Goal: Obtain resource: Obtain resource

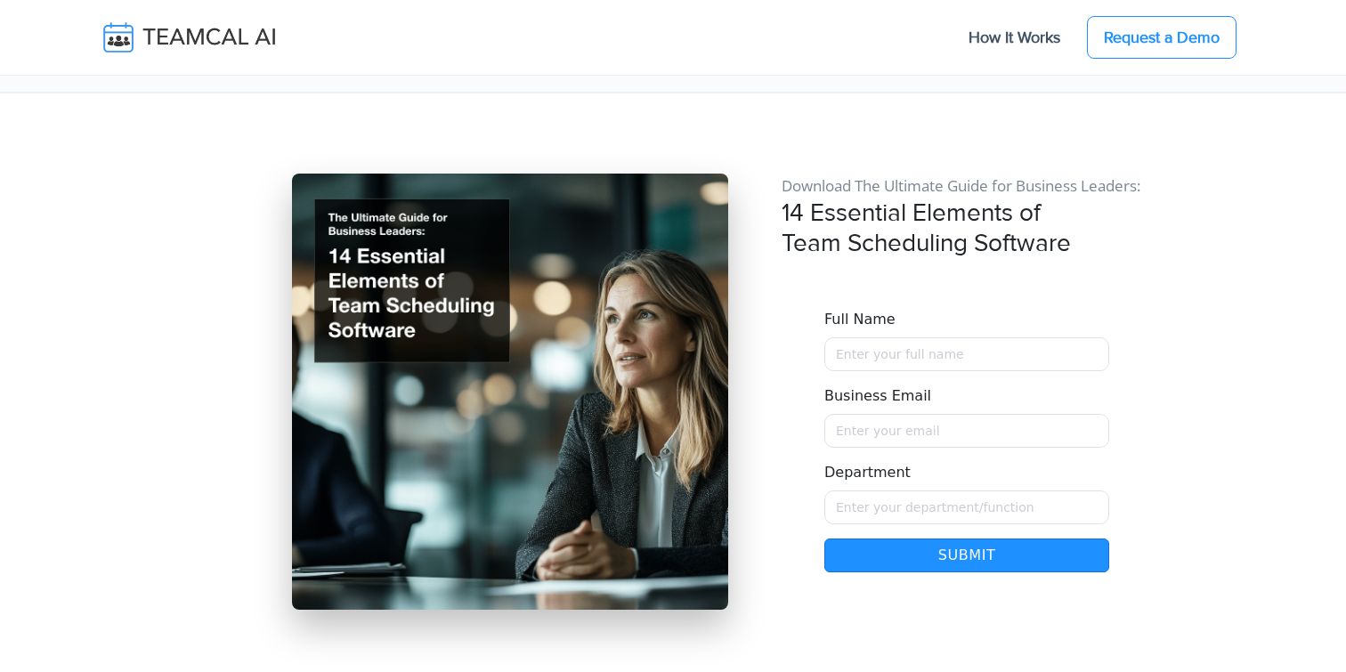
scroll to position [14923, 0]
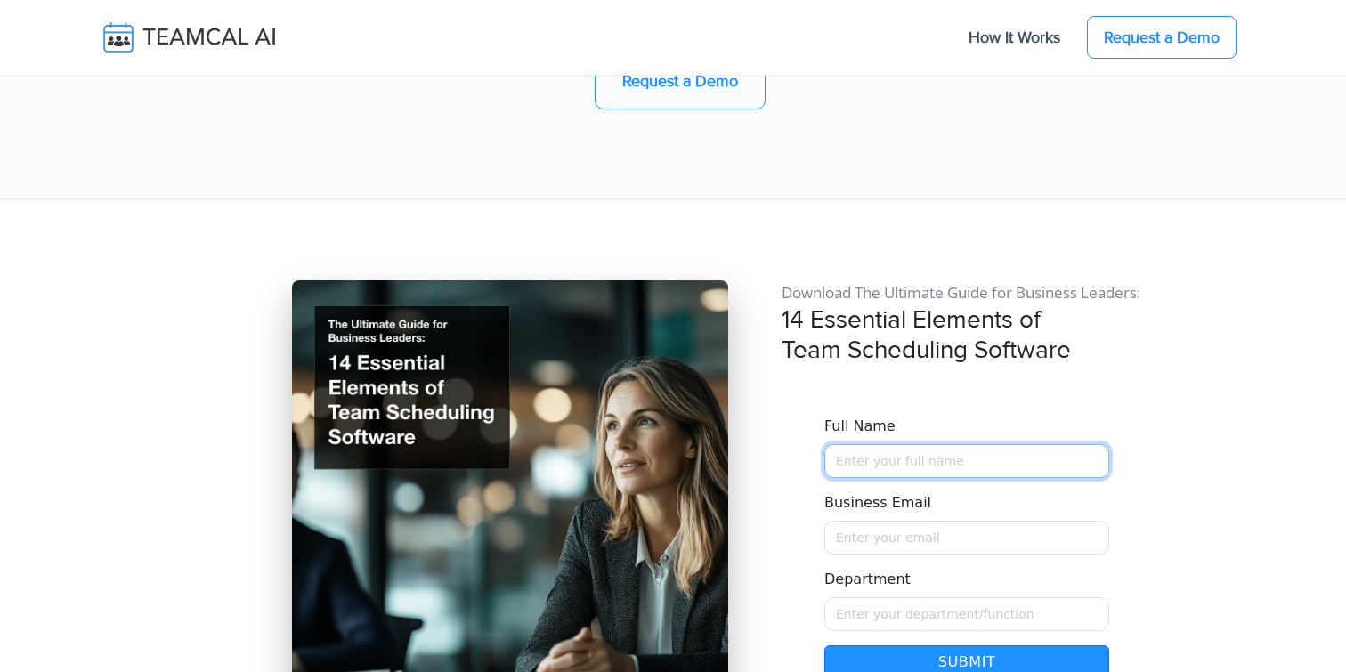
click at [887, 444] on input "Full Name" at bounding box center [967, 461] width 285 height 34
type input "[PERSON_NAME]"
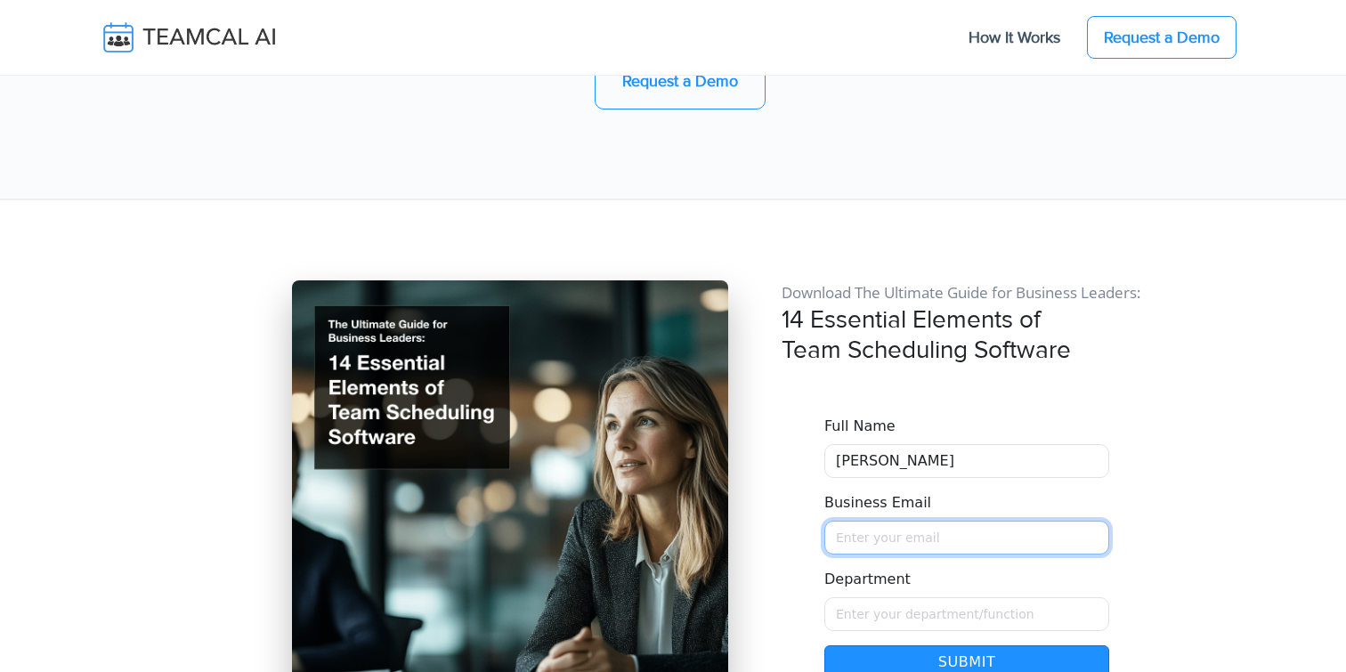
click at [872, 521] on input "Business Email" at bounding box center [967, 538] width 285 height 34
type input "[PERSON_NAME][EMAIL_ADDRESS][PERSON_NAME][DOMAIN_NAME]"
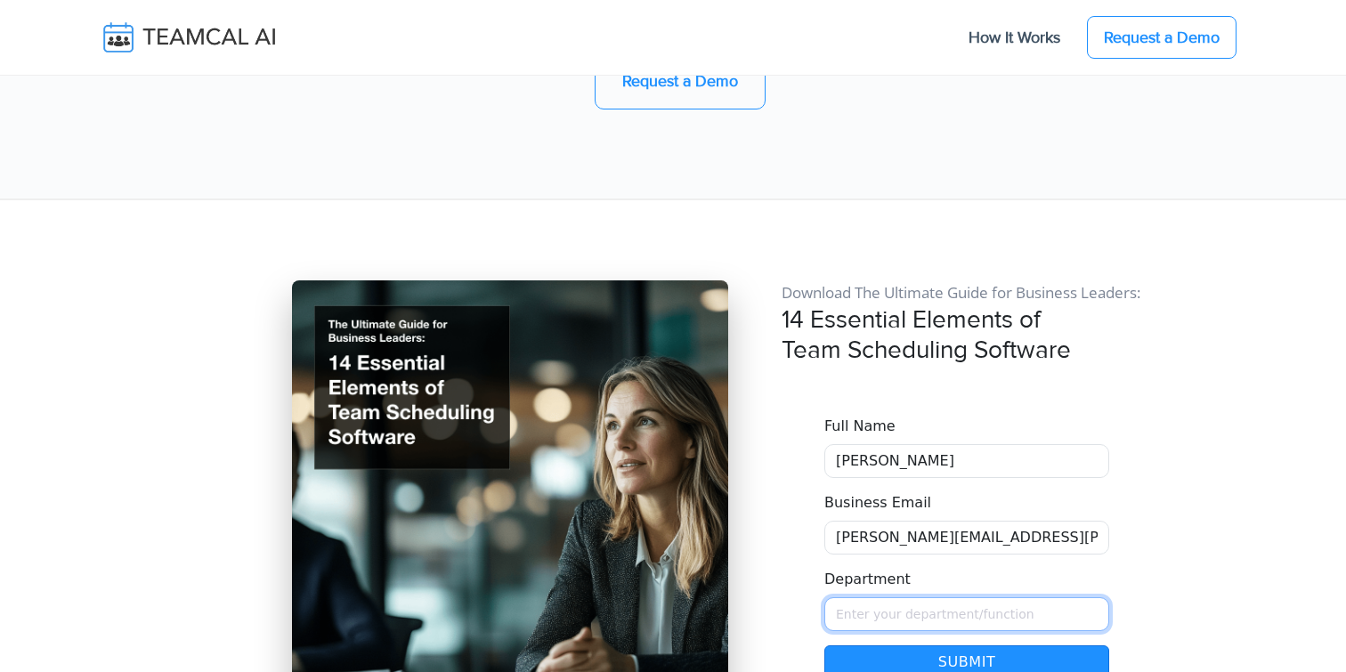
click at [898, 597] on input "Department" at bounding box center [967, 614] width 285 height 34
type input "Managment"
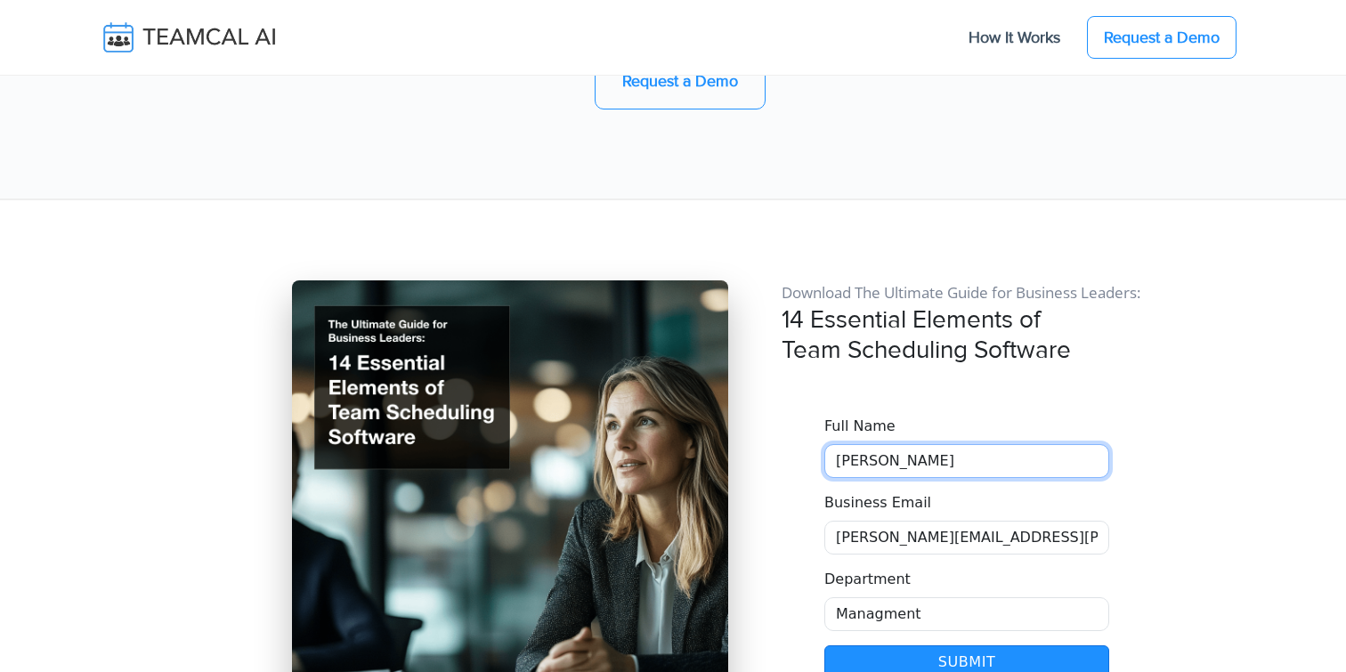
click at [924, 444] on input "George Burin" at bounding box center [967, 461] width 285 height 34
click at [921, 646] on button "Submit" at bounding box center [967, 663] width 285 height 34
click at [857, 572] on div "Download The Ultimate Guide for Business Leaders: 14 Essential Elements of Team…" at bounding box center [967, 498] width 392 height 436
click at [939, 444] on input "George Burin" at bounding box center [967, 461] width 285 height 34
type input "George Burinnnn"
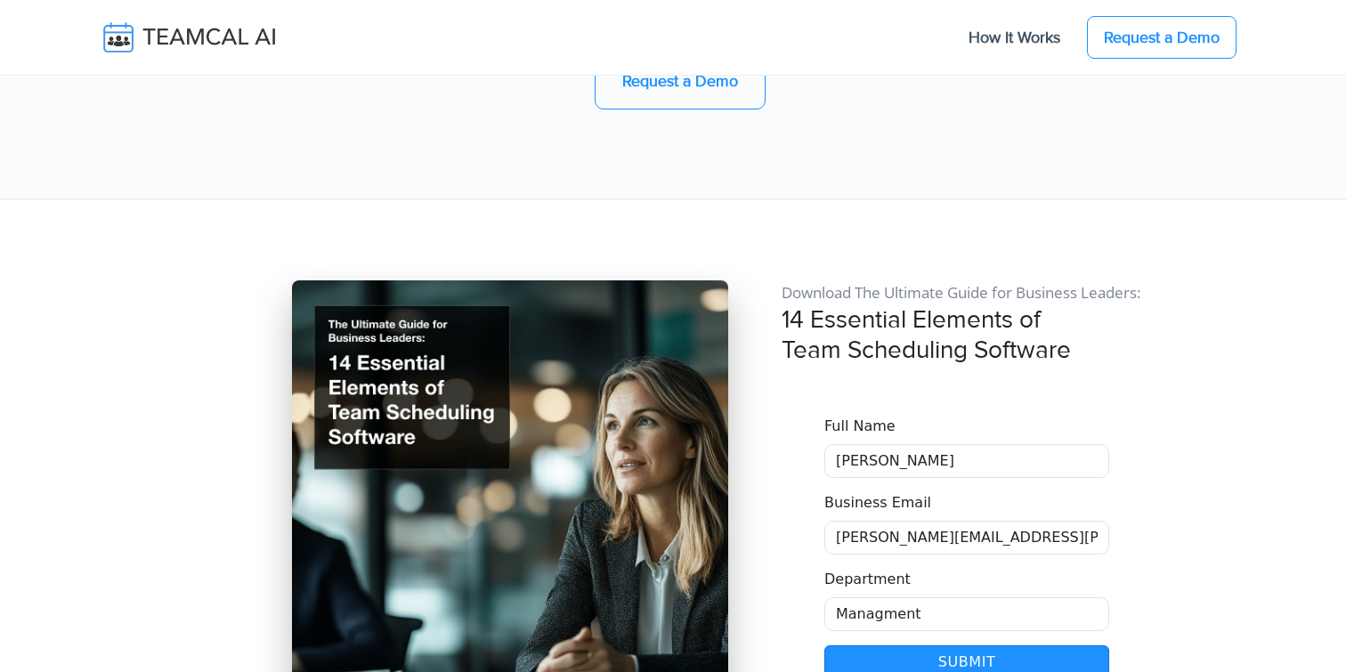
click at [970, 646] on button "Submit" at bounding box center [967, 663] width 285 height 34
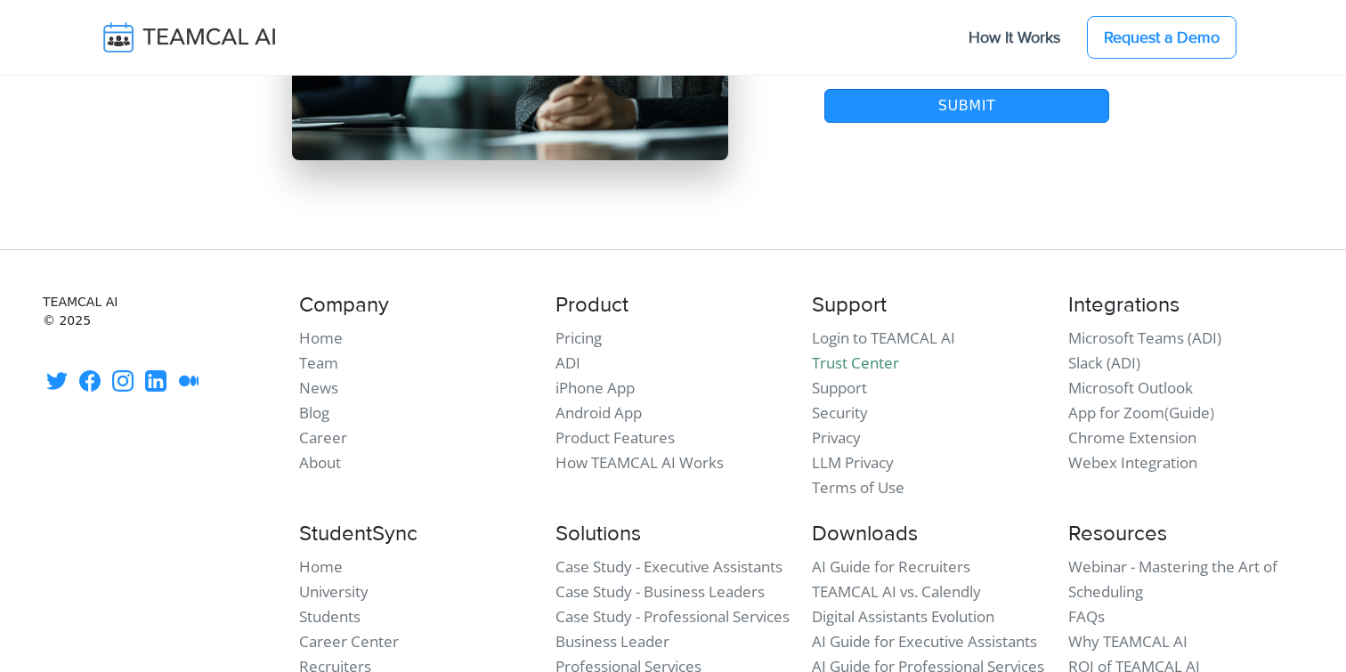
scroll to position [15521, 0]
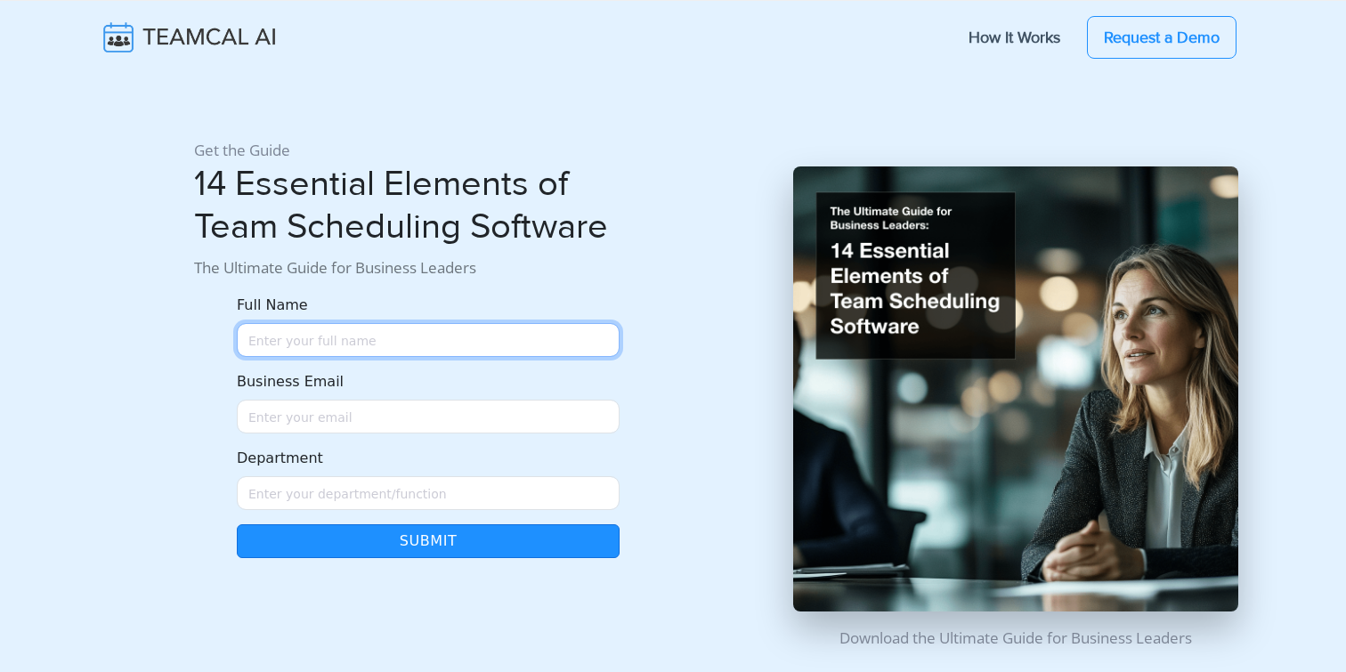
click at [374, 337] on input "Full Name" at bounding box center [428, 340] width 383 height 34
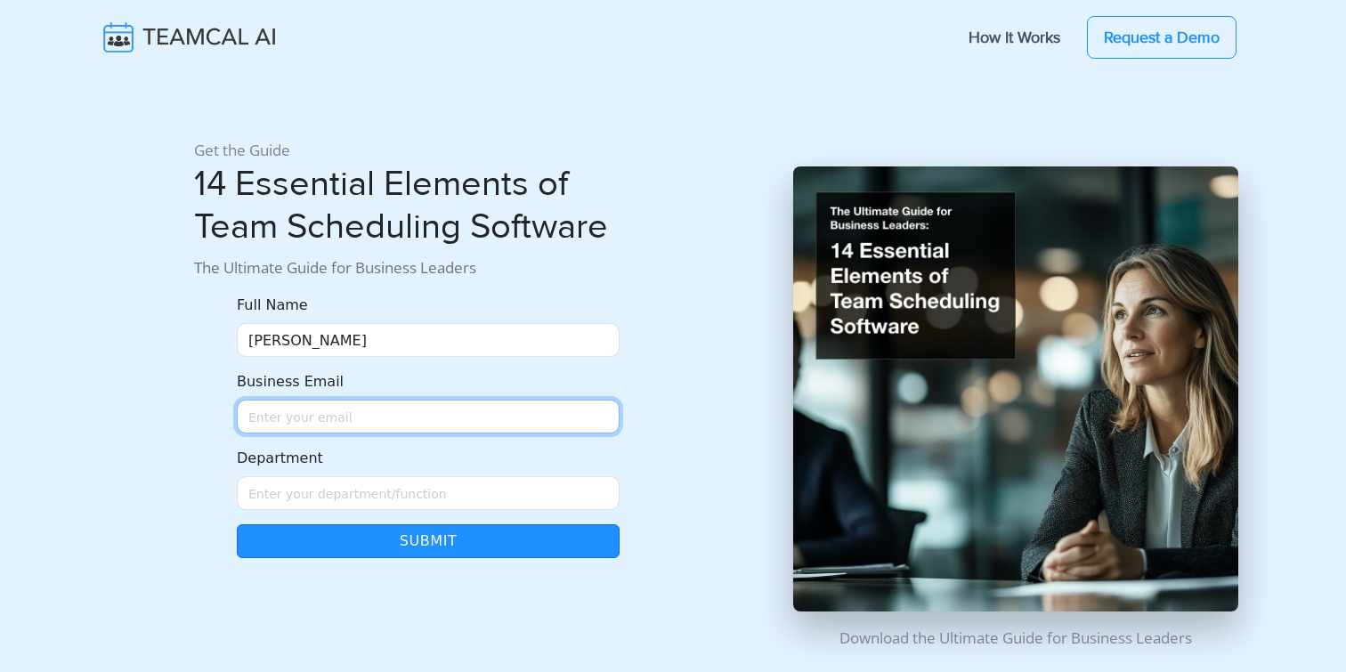
click at [323, 419] on input "Business Email" at bounding box center [428, 417] width 383 height 34
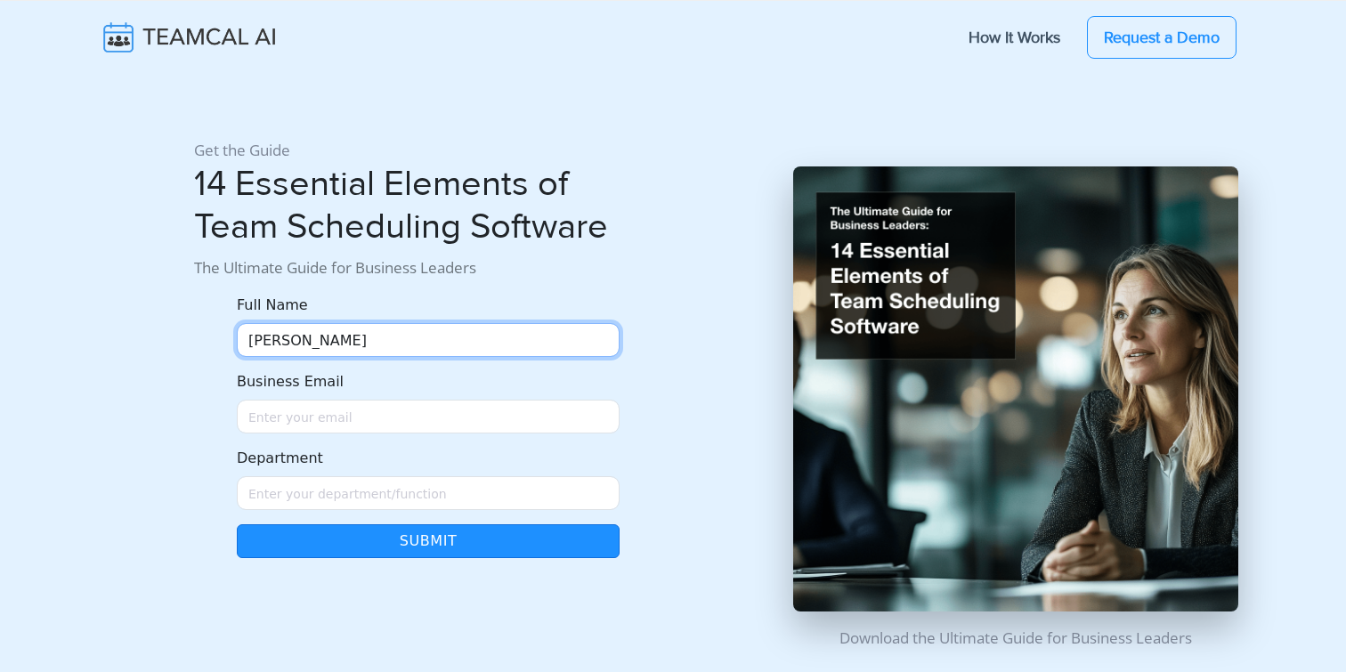
click at [361, 338] on input "[PERSON_NAME]" at bounding box center [428, 340] width 383 height 34
click at [378, 336] on input "George Burin111" at bounding box center [428, 340] width 383 height 34
type input "George Burinbbb"
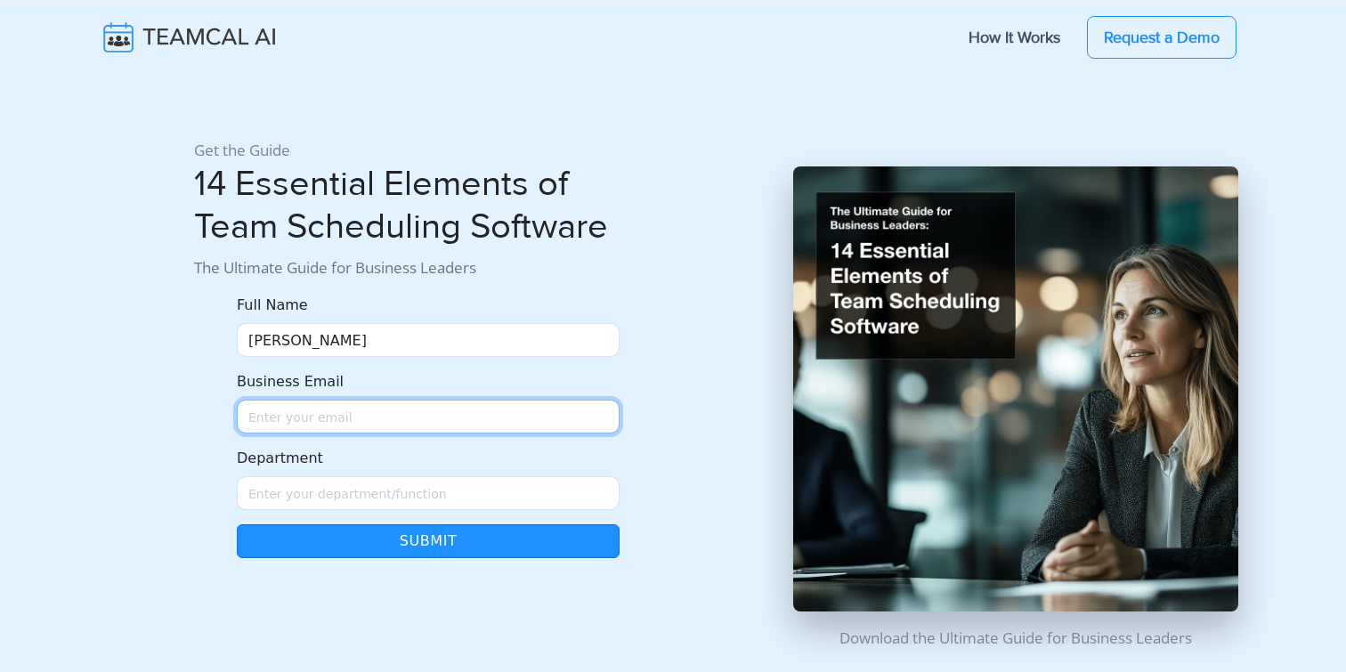
click at [333, 428] on input "Business Email" at bounding box center [428, 417] width 383 height 34
type input "[PERSON_NAME][EMAIL_ADDRESS][PERSON_NAME][DOMAIN_NAME]"
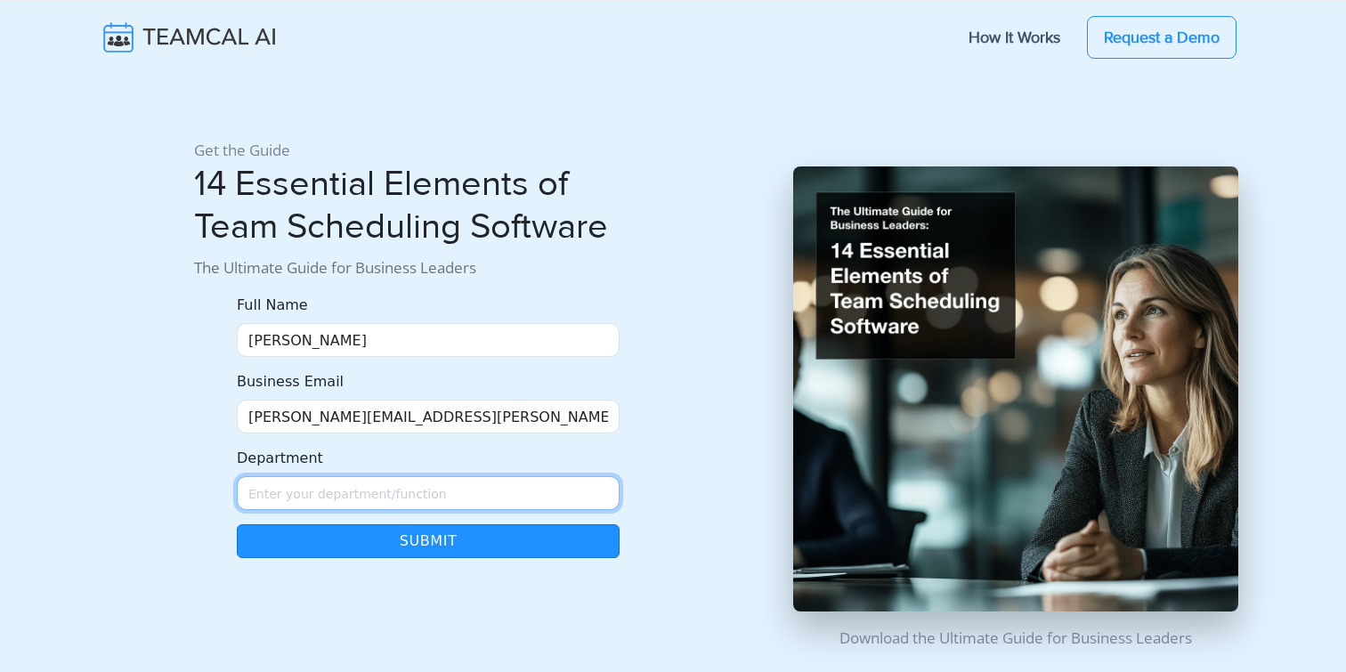
click at [301, 500] on input "Department" at bounding box center [428, 493] width 383 height 34
type input "Managment"
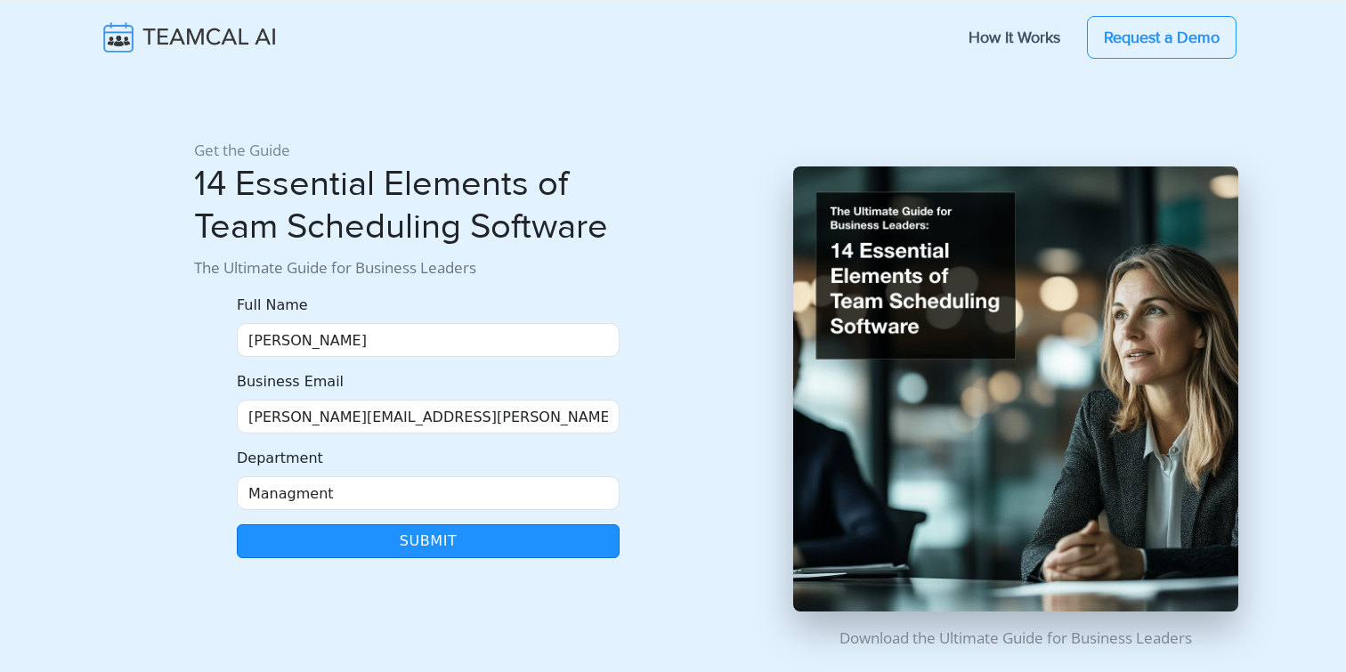
click at [332, 547] on button "Submit" at bounding box center [428, 541] width 383 height 34
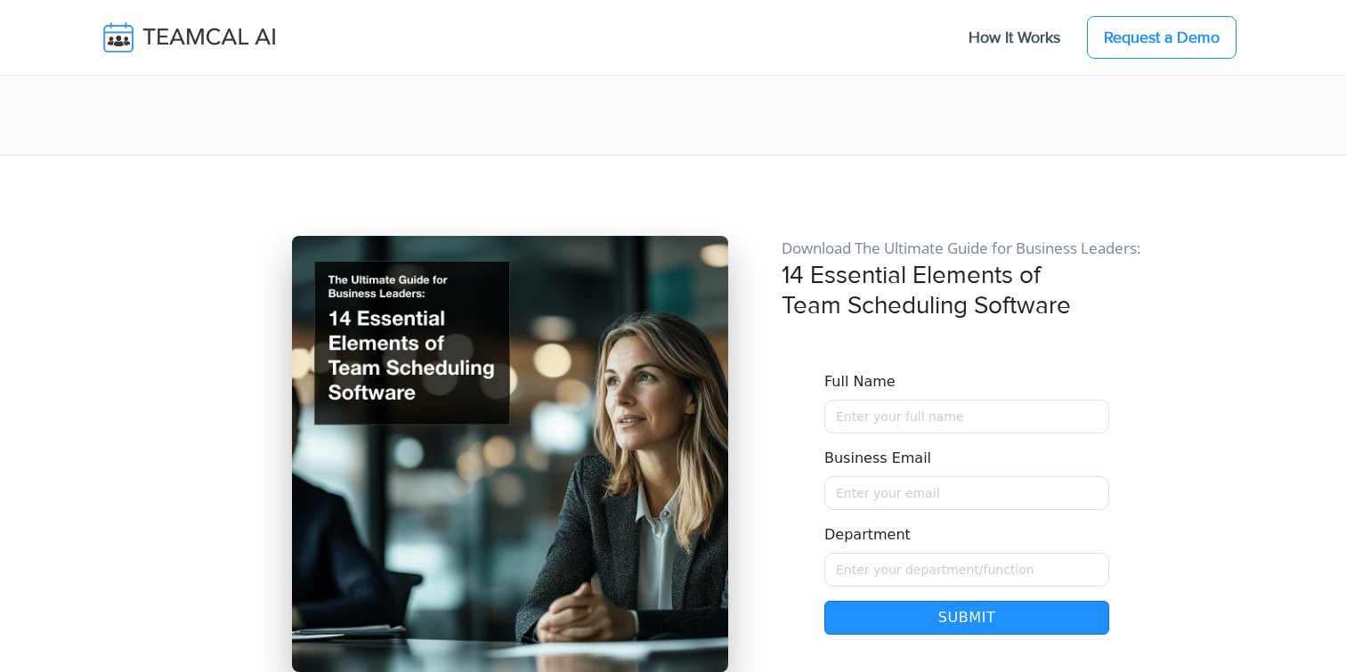
scroll to position [14950, 0]
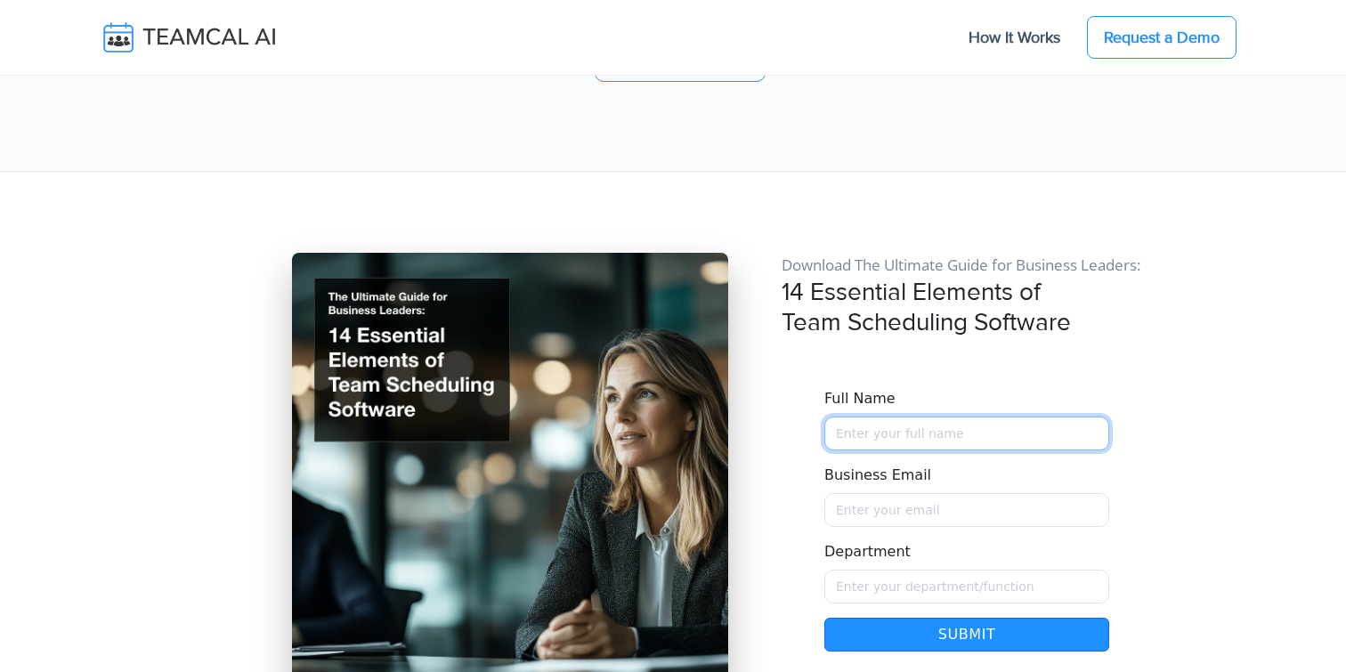
click at [933, 417] on input "Full Name" at bounding box center [967, 434] width 285 height 34
type input "George Burin"
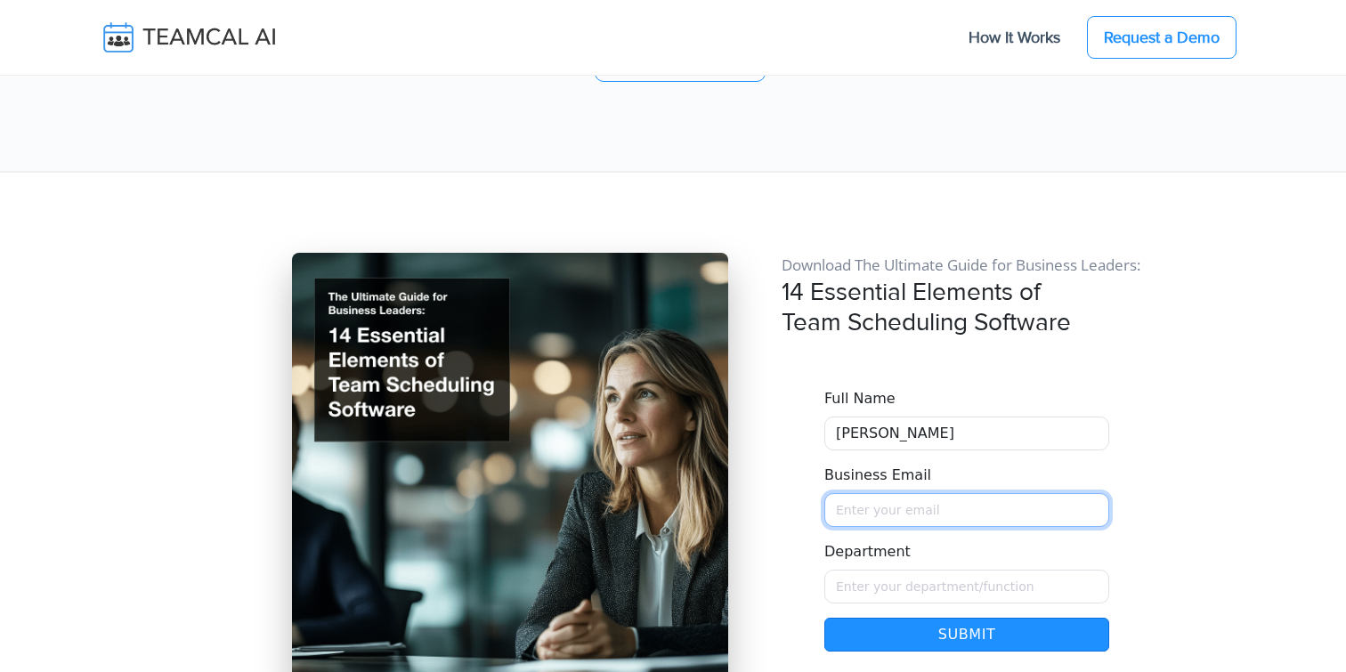
click at [883, 493] on input "Business Email" at bounding box center [967, 510] width 285 height 34
type input "george.burin@comcast.net"
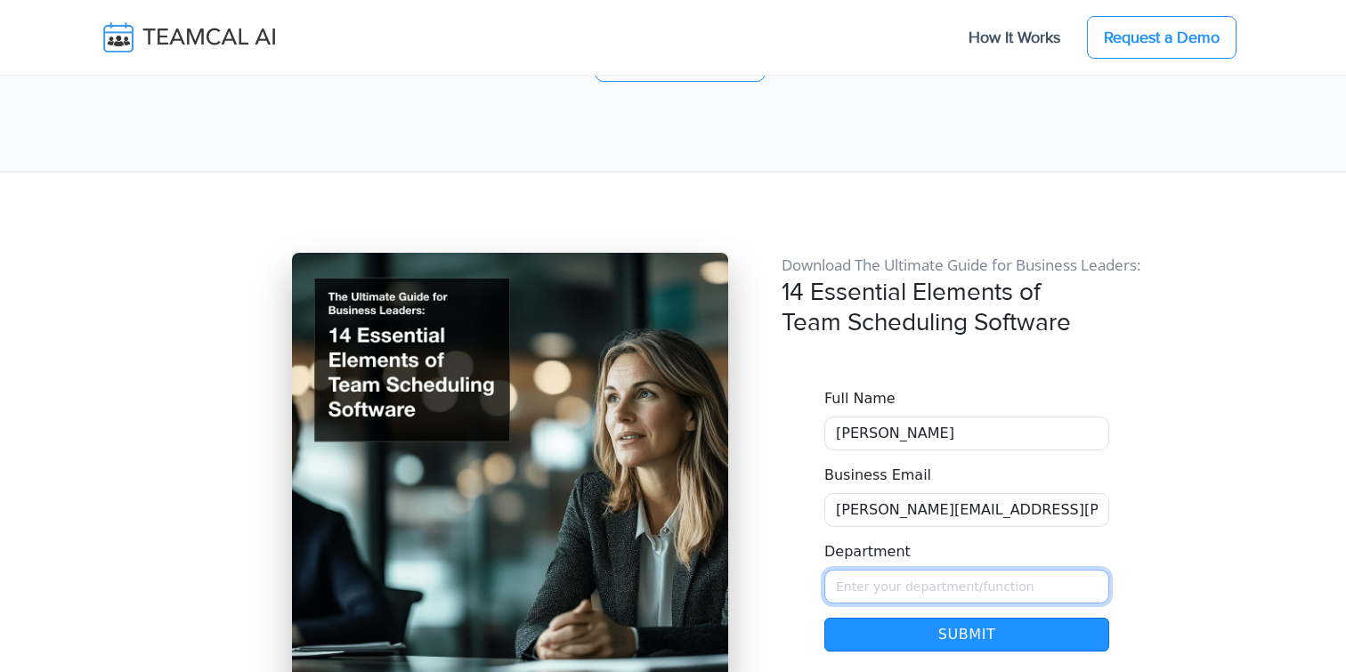
click at [882, 570] on input "Department" at bounding box center [967, 587] width 285 height 34
type input "Managment"
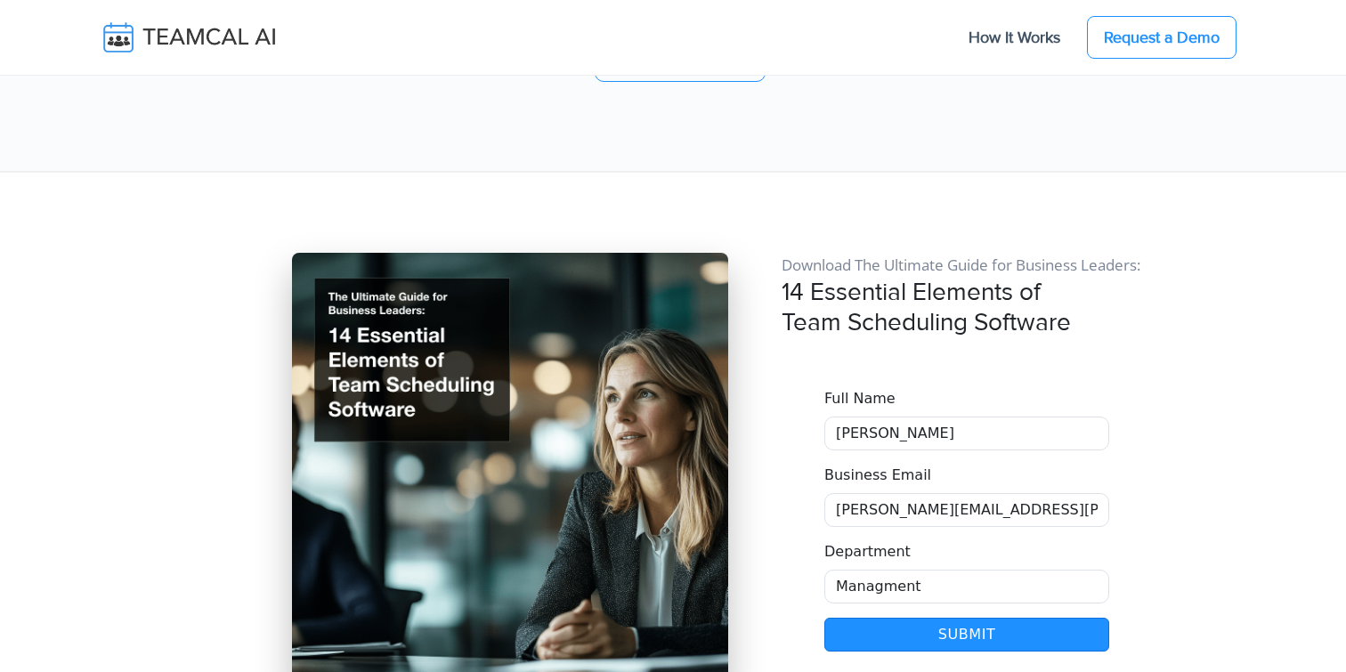
click at [906, 618] on button "Submit" at bounding box center [967, 635] width 285 height 34
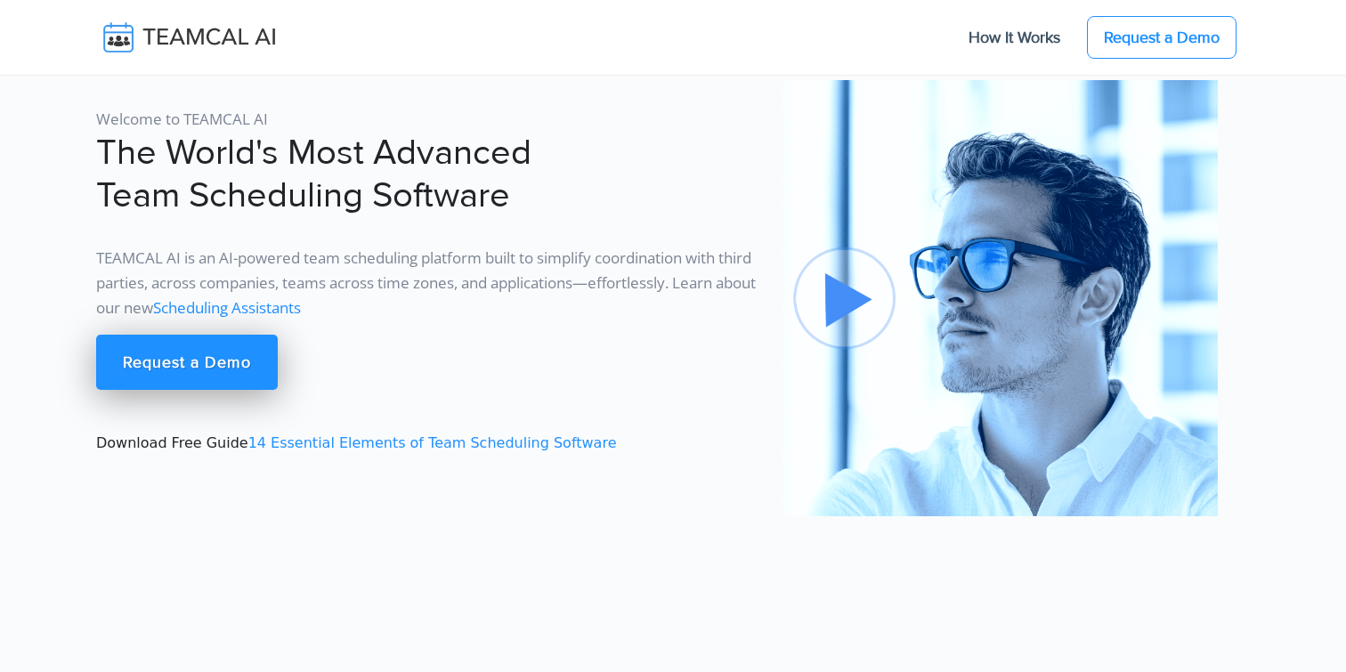
scroll to position [14950, 0]
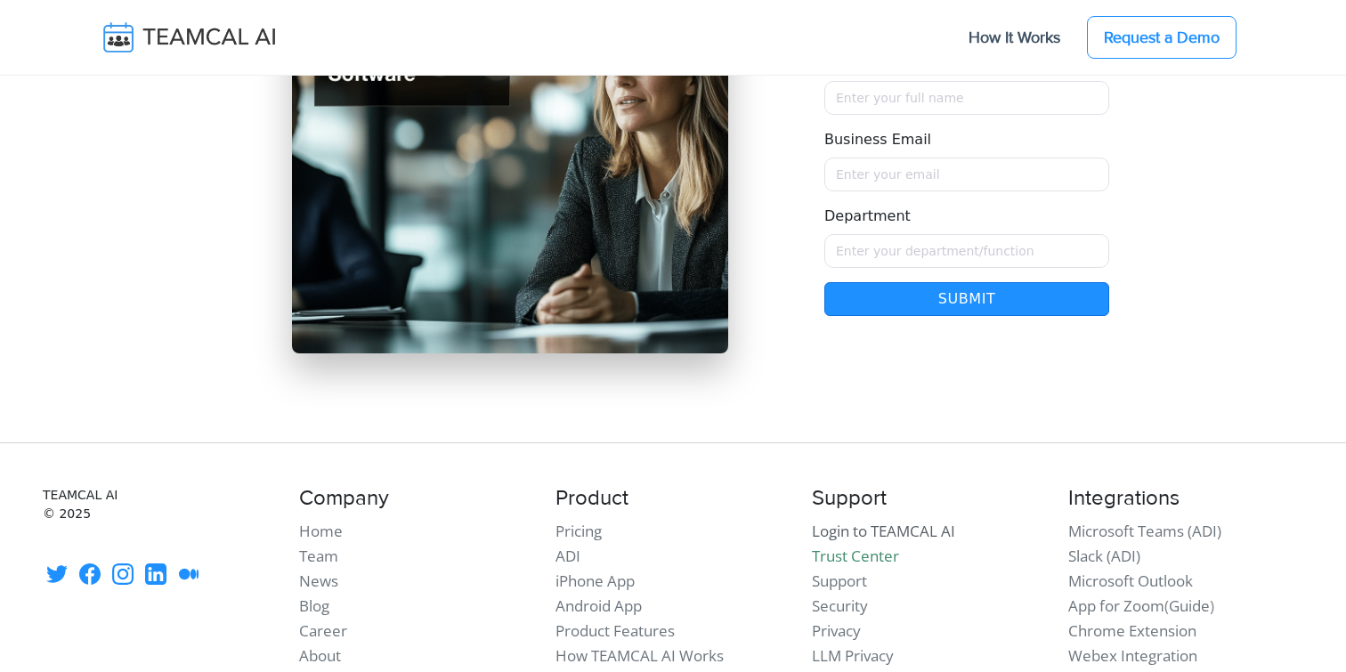
scroll to position [15045, 0]
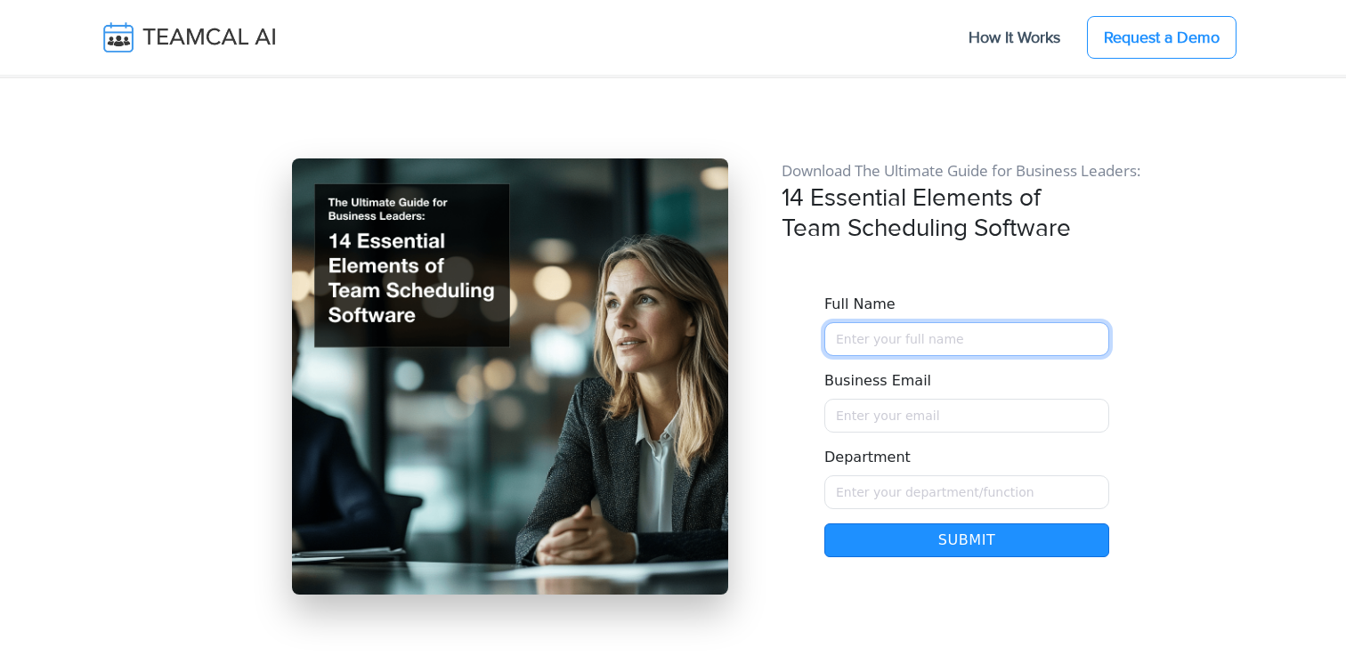
click at [866, 322] on input "Full Name" at bounding box center [967, 339] width 285 height 34
type input "George Burin"
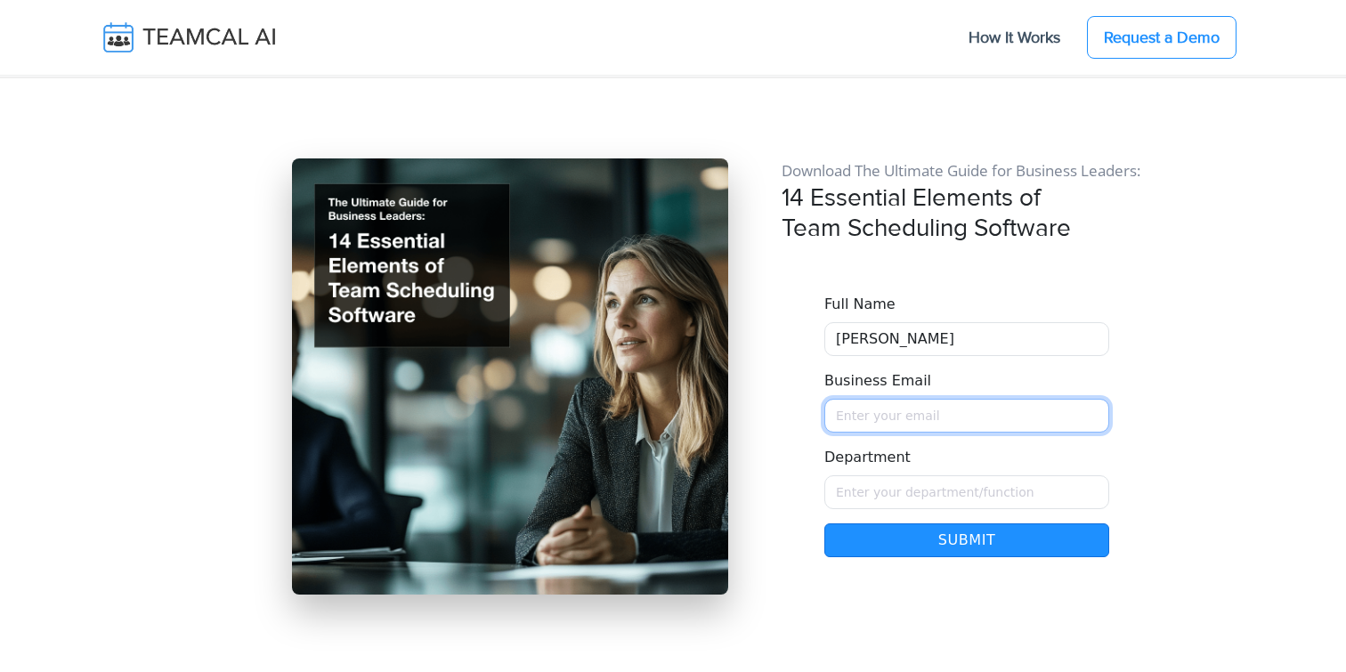
click at [841, 399] on input "Business Email" at bounding box center [967, 416] width 285 height 34
type input "george.burin@comcast.net"
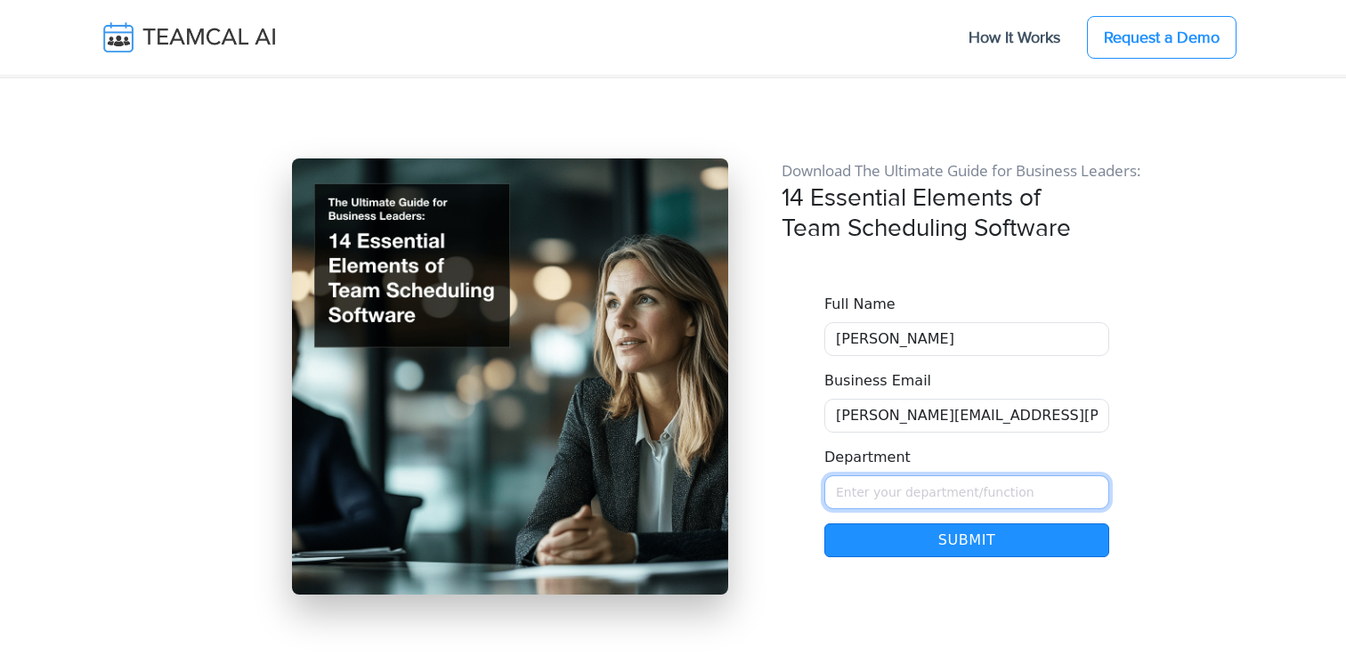
click at [877, 475] on input "Department" at bounding box center [967, 492] width 285 height 34
type input "Managment"
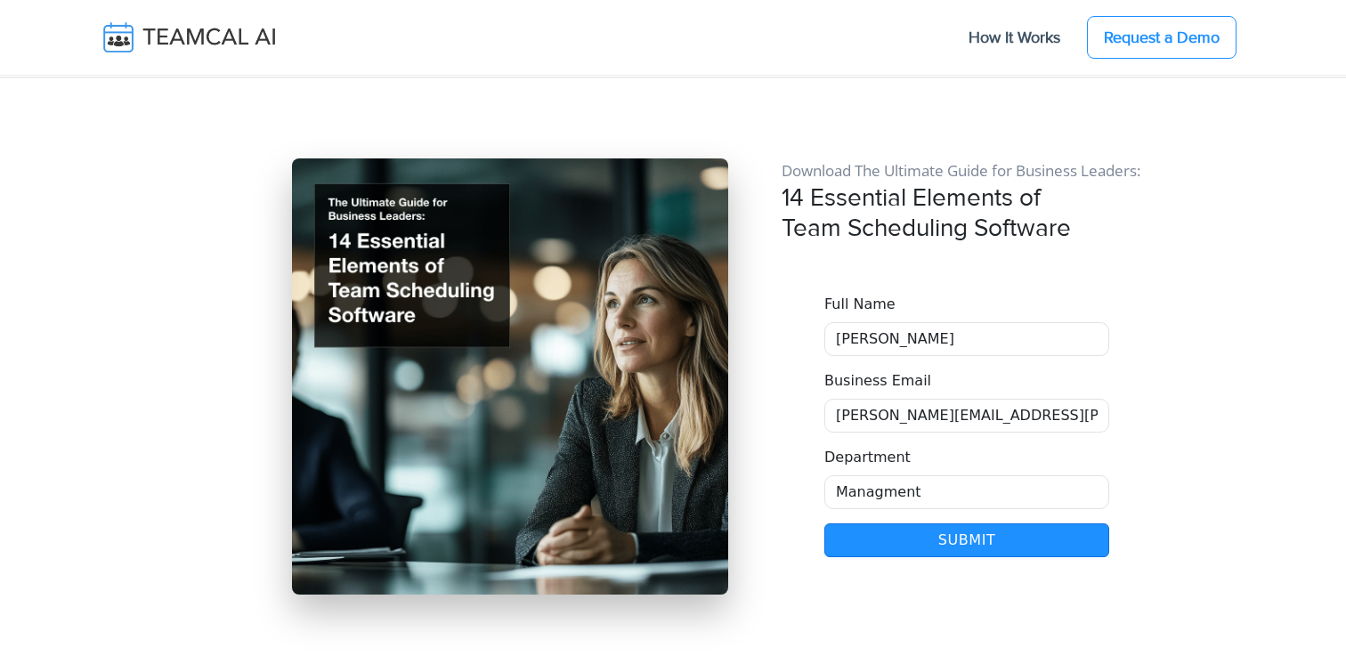
click at [910, 524] on button "Submit" at bounding box center [967, 541] width 285 height 34
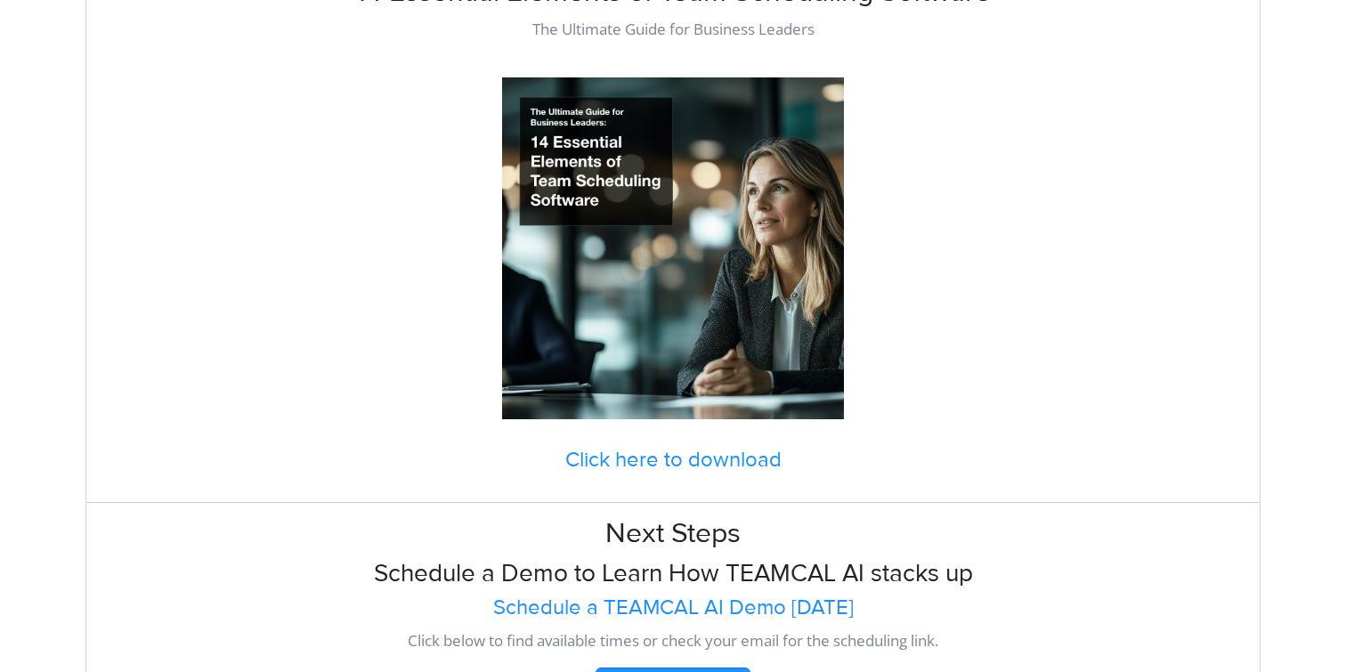
scroll to position [513, 0]
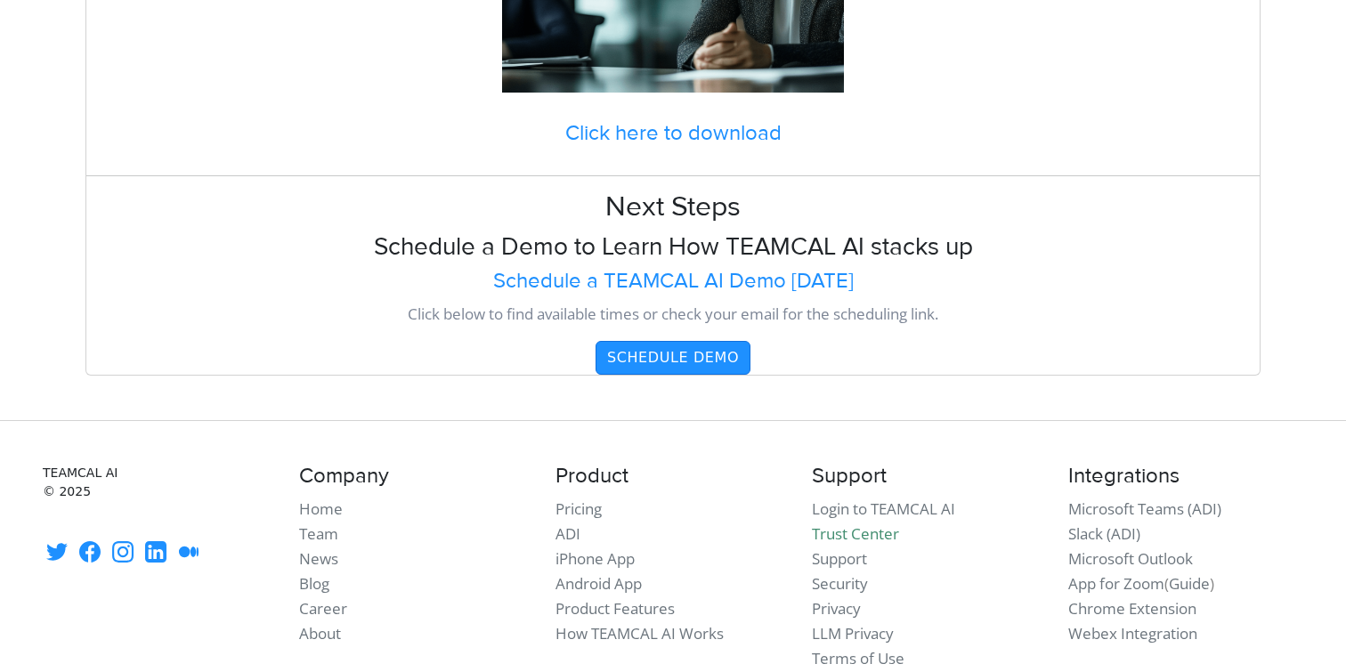
click at [684, 357] on button "Schedule Demo" at bounding box center [673, 358] width 155 height 34
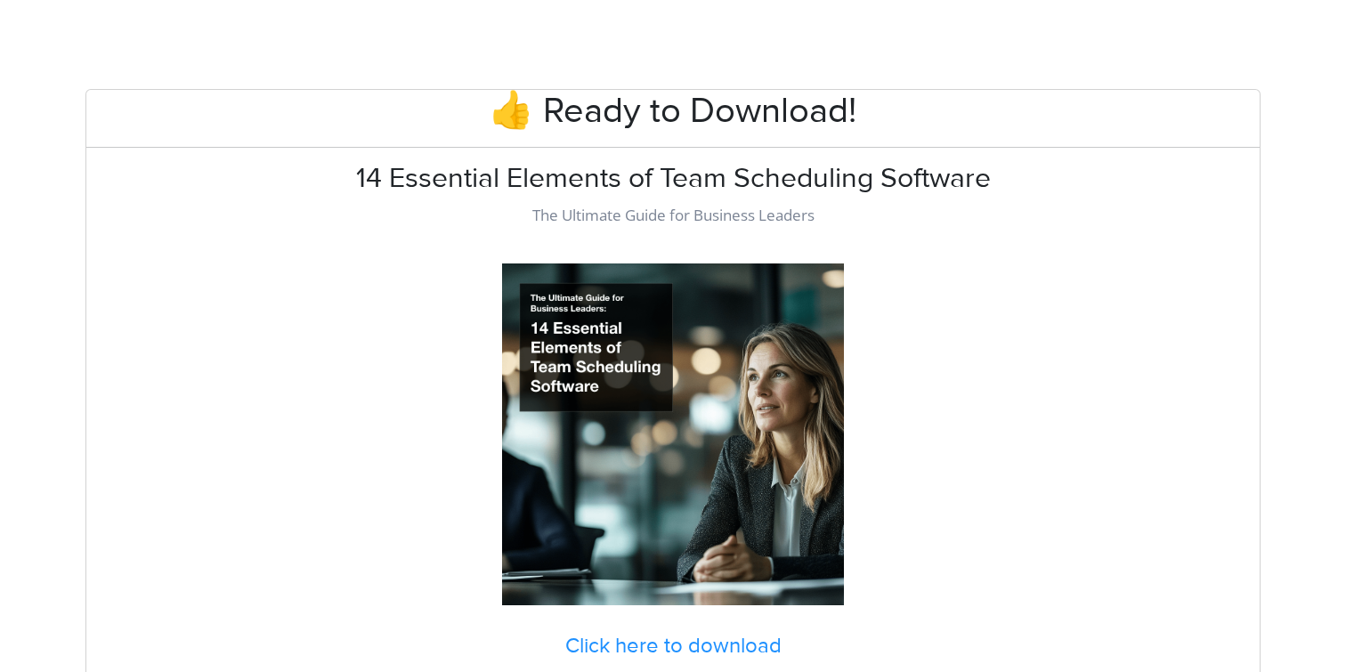
scroll to position [513, 0]
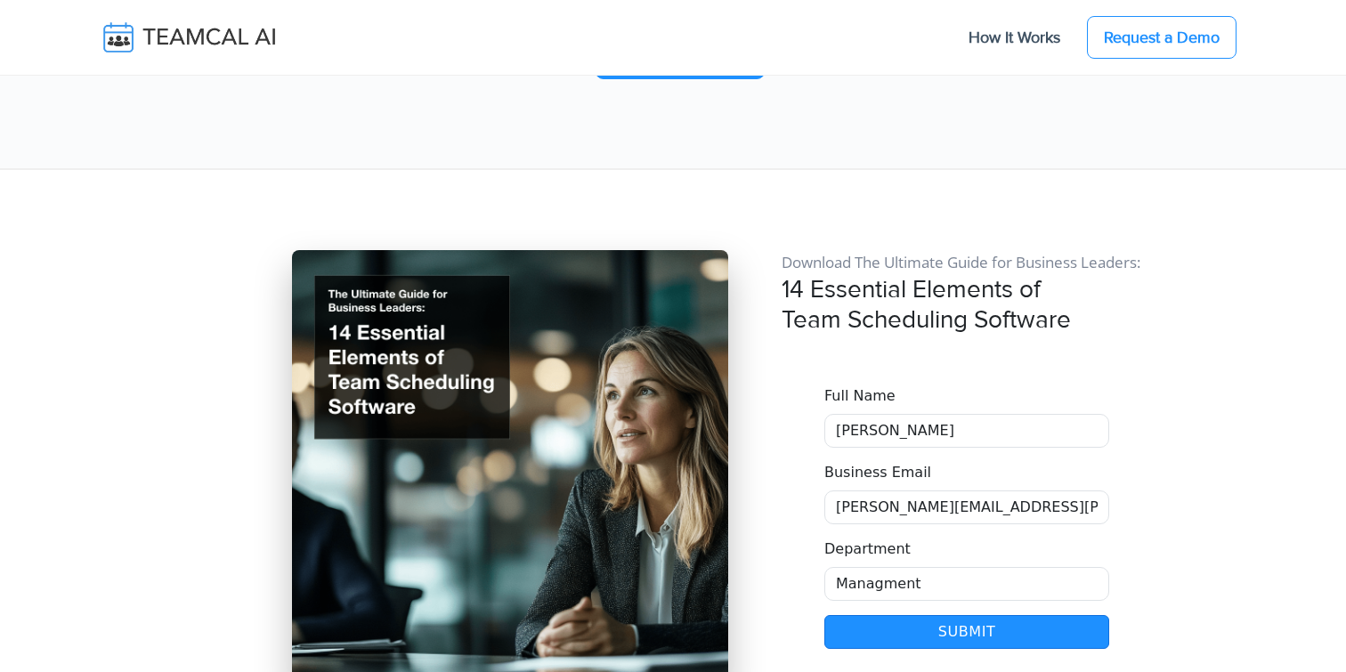
scroll to position [14532, 0]
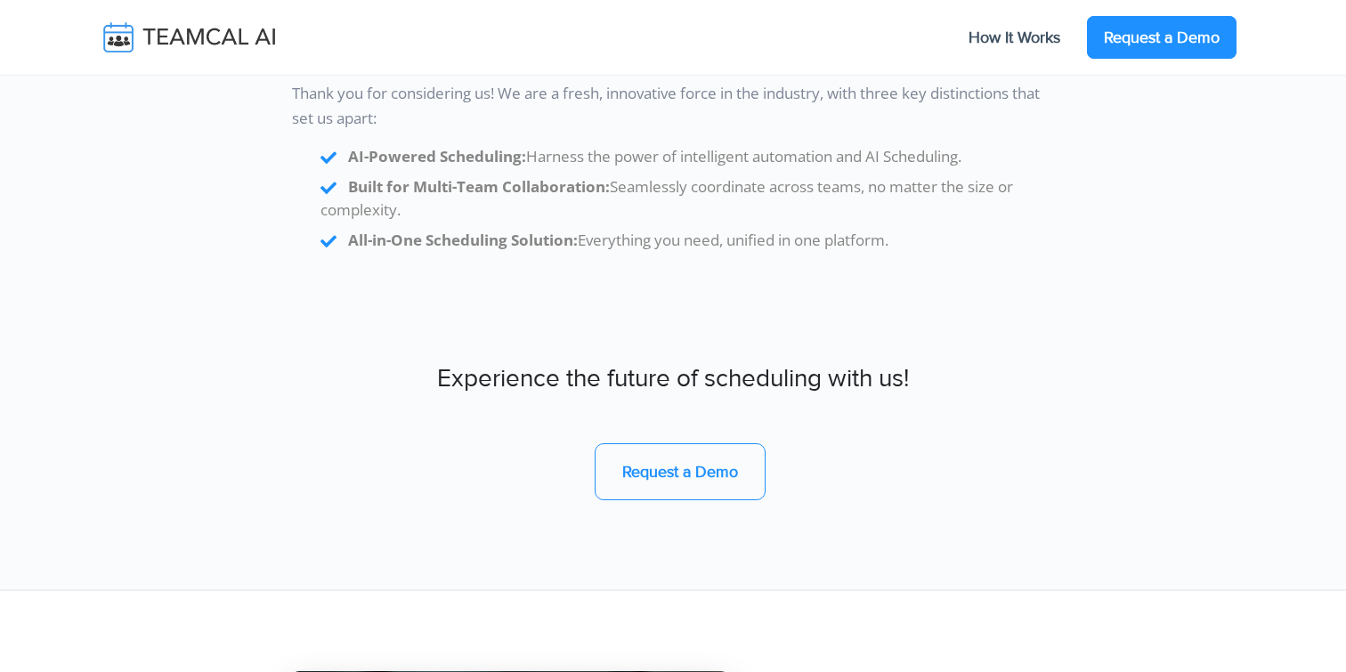
click at [1141, 28] on link "Request a Demo" at bounding box center [1162, 37] width 150 height 43
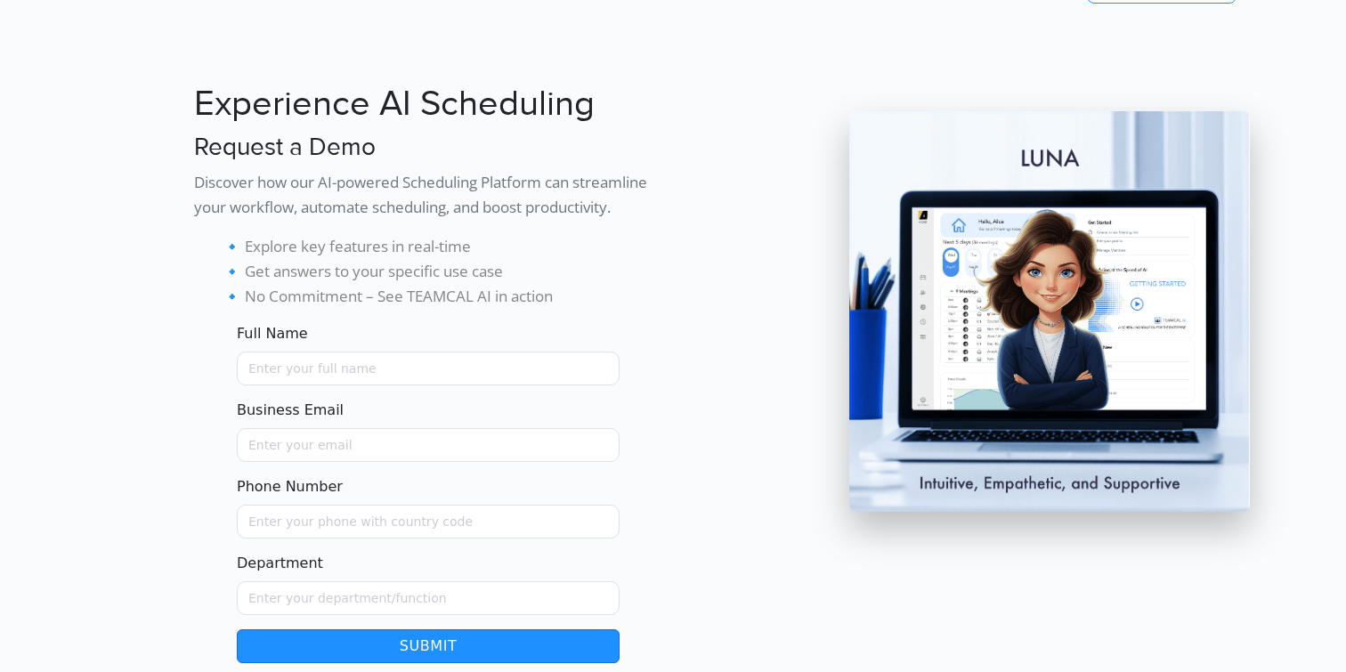
scroll to position [85, 0]
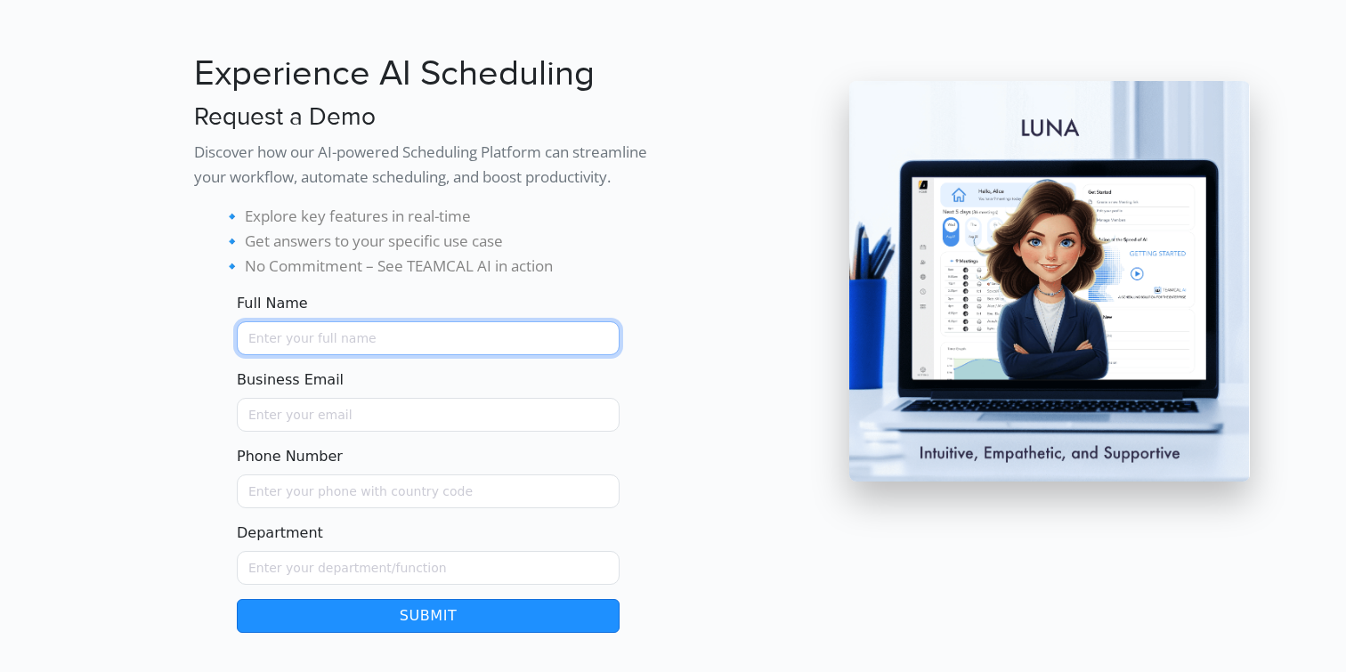
click at [293, 341] on input "Full Name" at bounding box center [428, 338] width 383 height 34
click at [179, 280] on div at bounding box center [134, 335] width 98 height 595
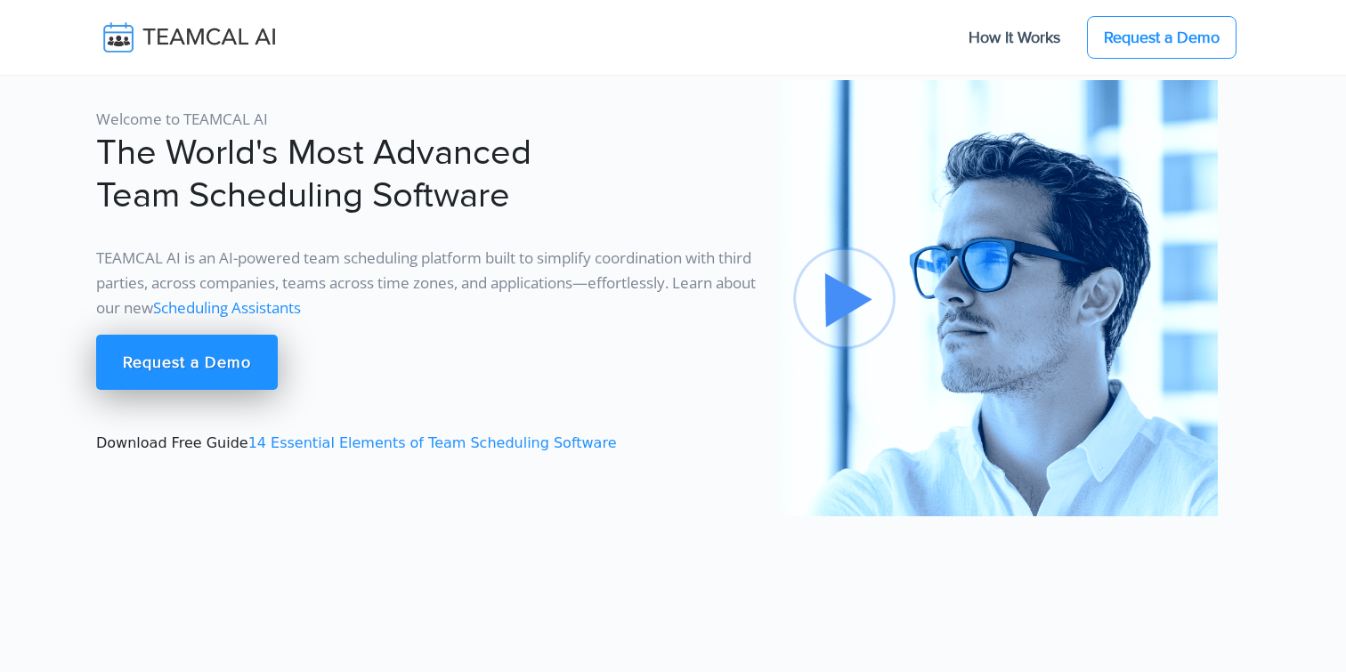
scroll to position [14532, 0]
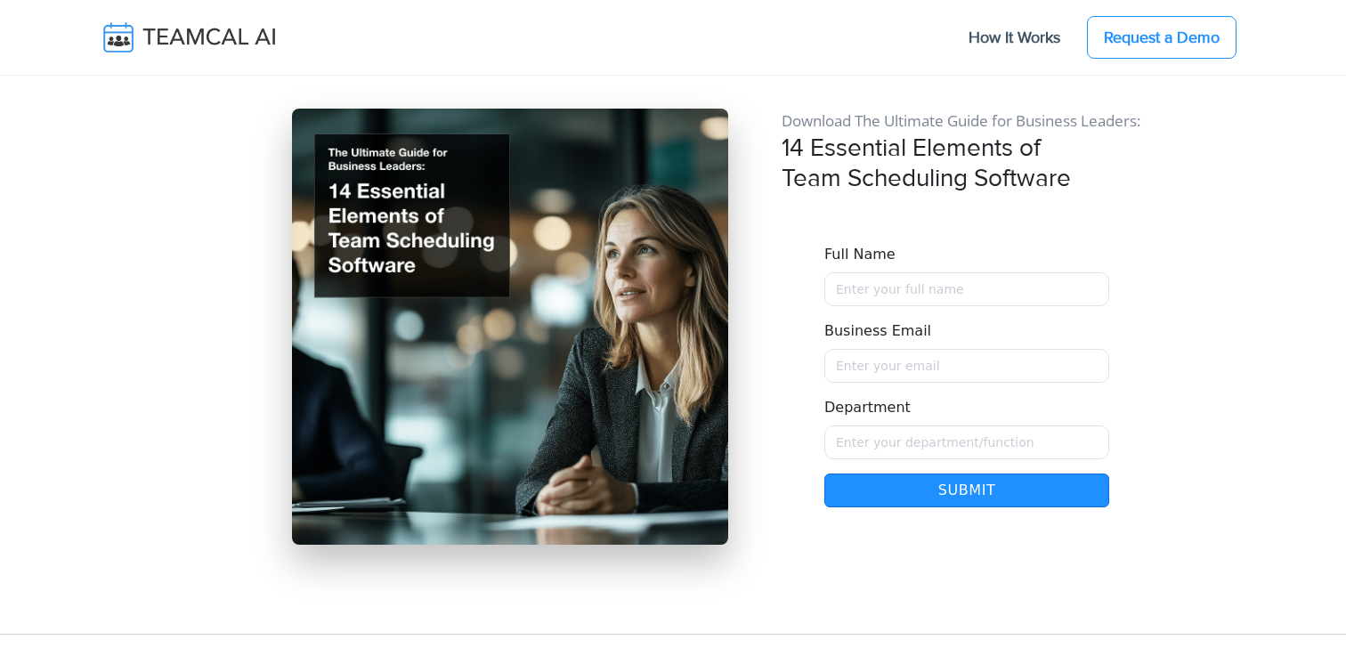
scroll to position [14874, 0]
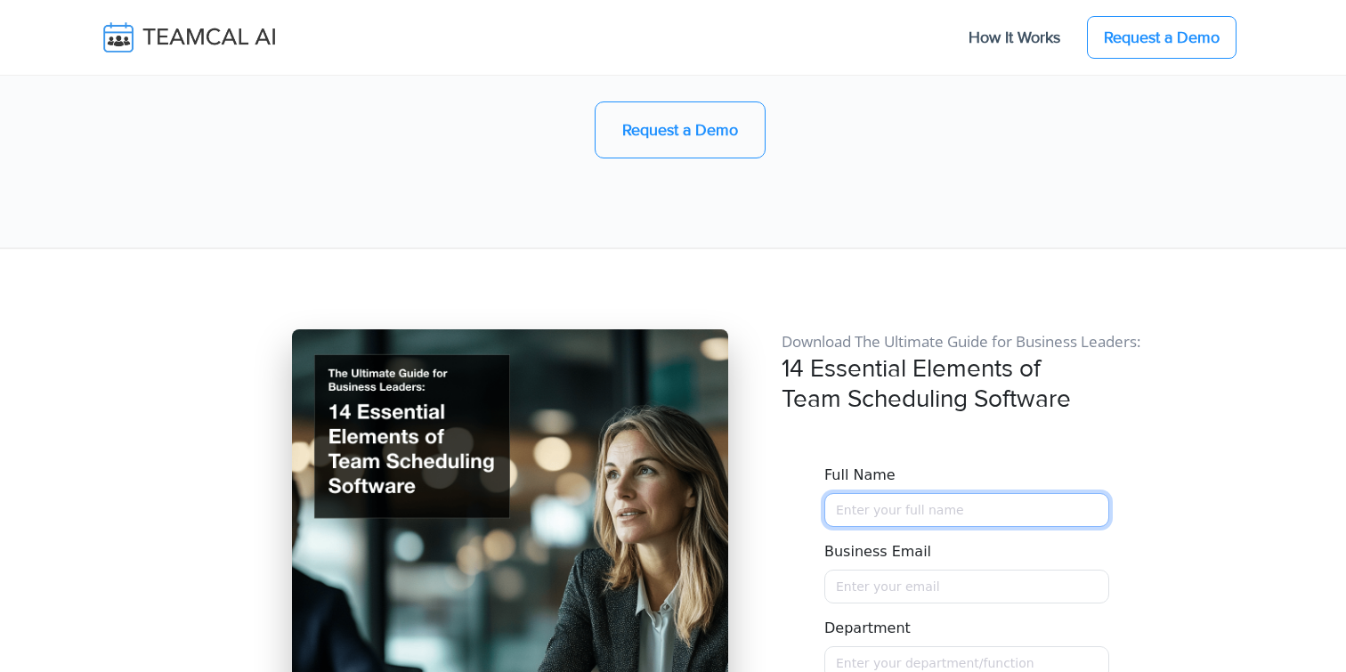
click at [872, 493] on input "Full Name" at bounding box center [967, 510] width 285 height 34
type input "George Burin"
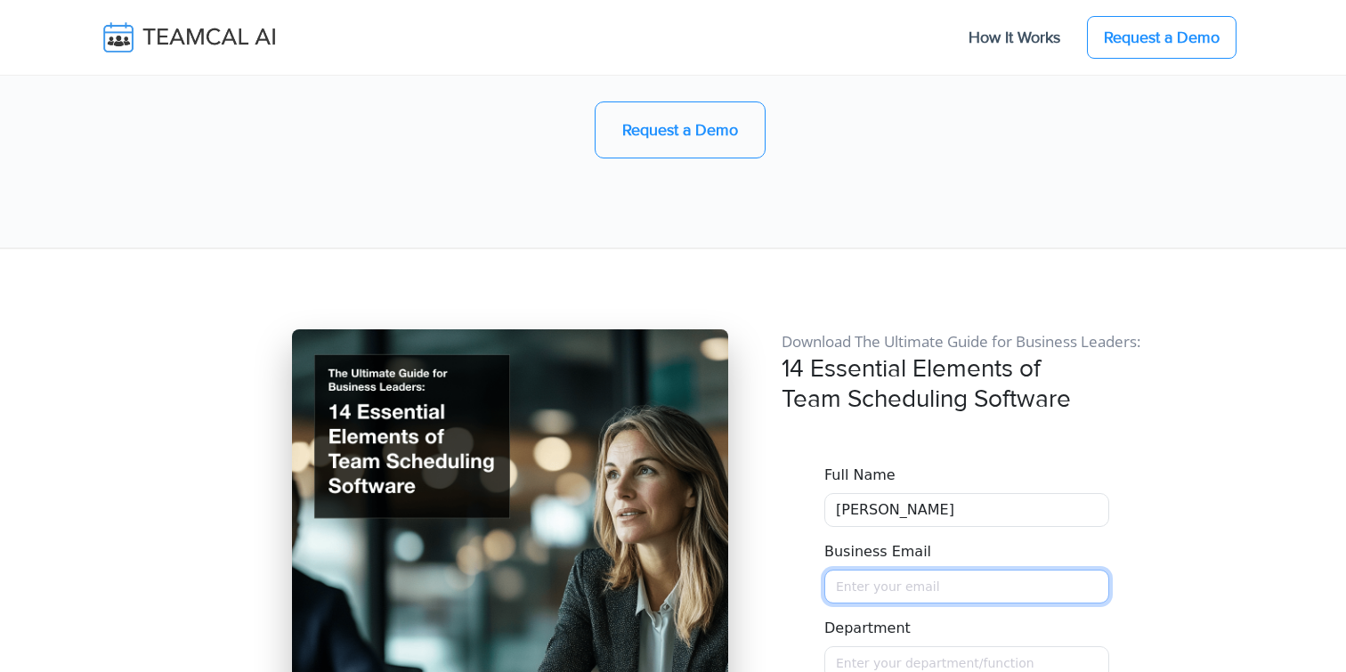
click at [877, 570] on input "Business Email" at bounding box center [967, 587] width 285 height 34
type input "[PERSON_NAME][EMAIL_ADDRESS][PERSON_NAME][DOMAIN_NAME]"
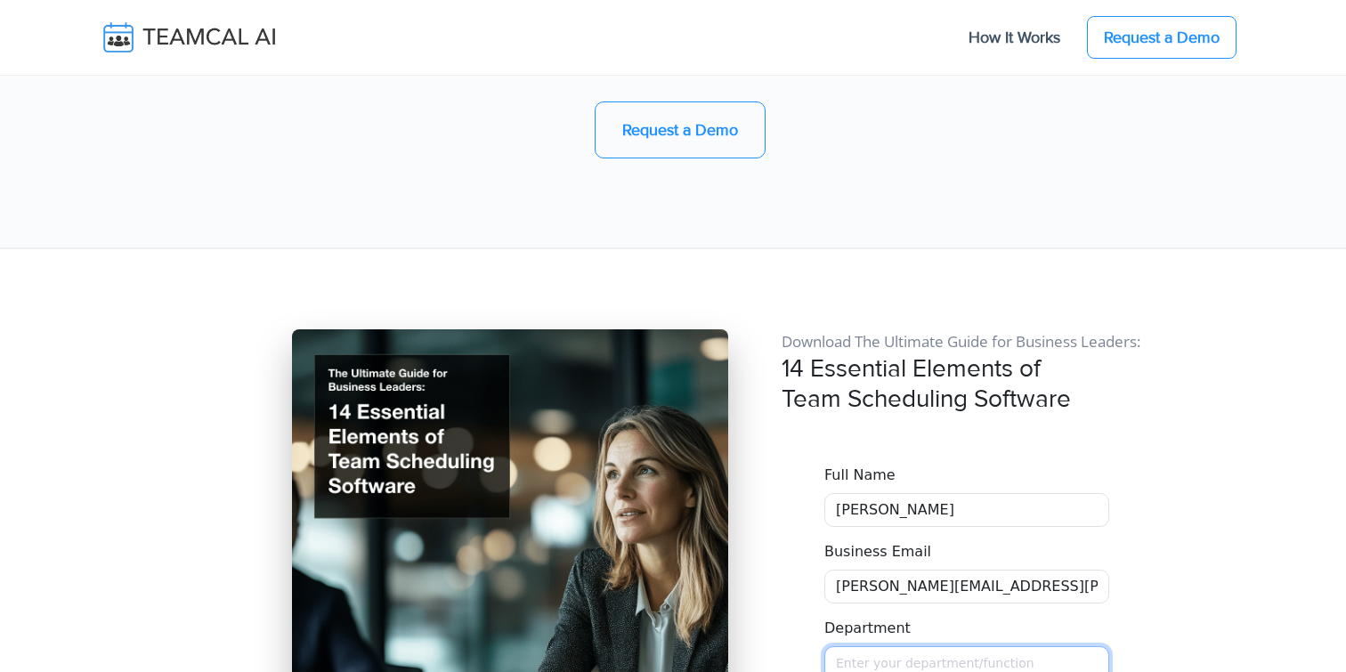
click at [891, 646] on input "Department" at bounding box center [967, 663] width 285 height 34
type input "Managment"
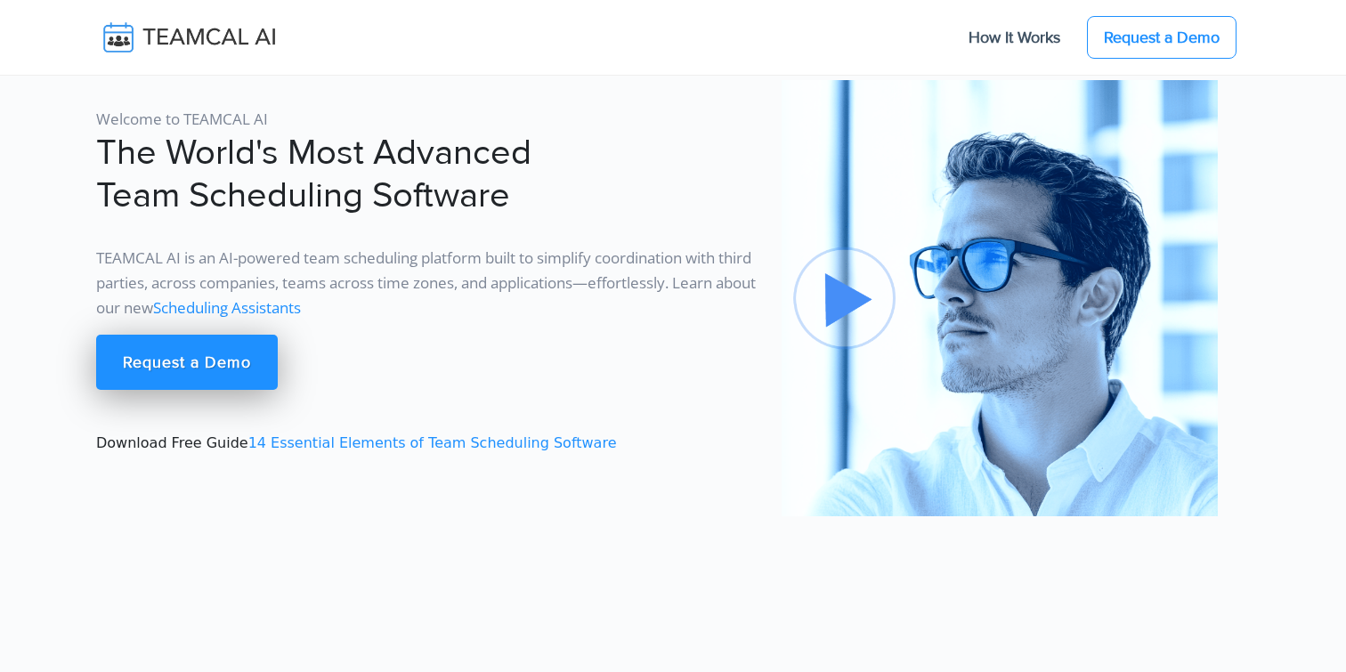
scroll to position [14856, 0]
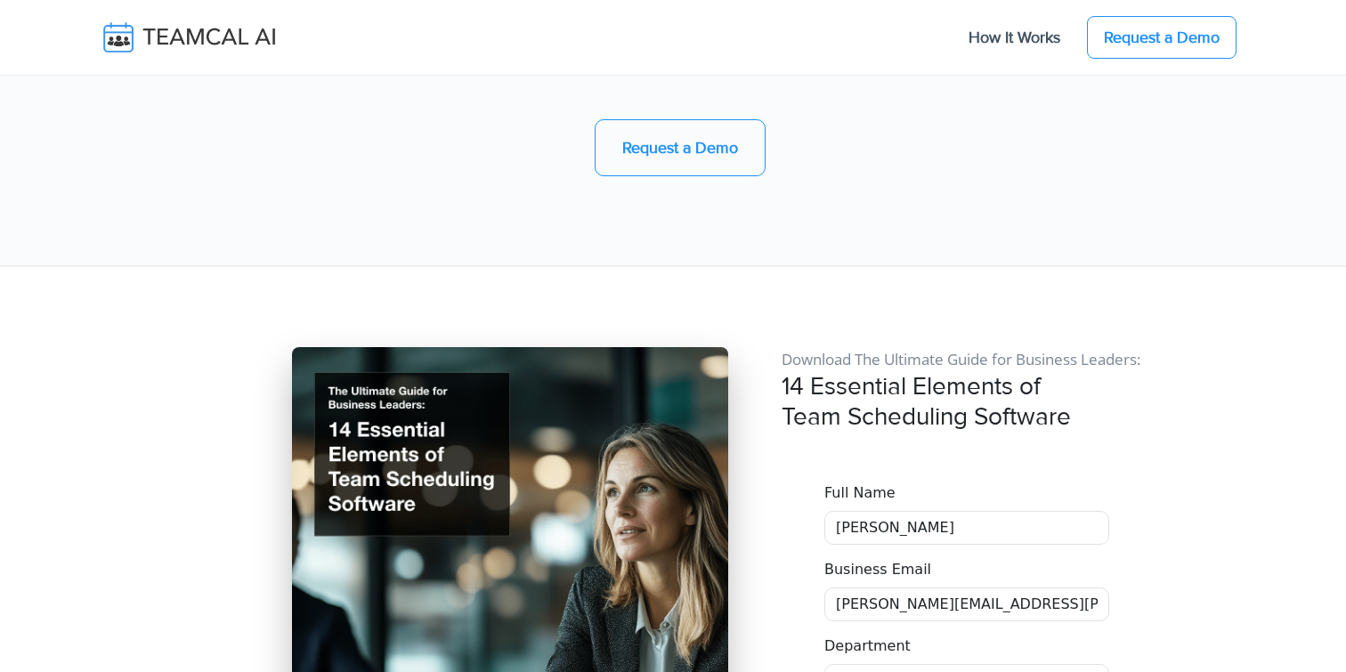
click at [246, 44] on img at bounding box center [202, 37] width 212 height 37
